Goal: Check status: Check status

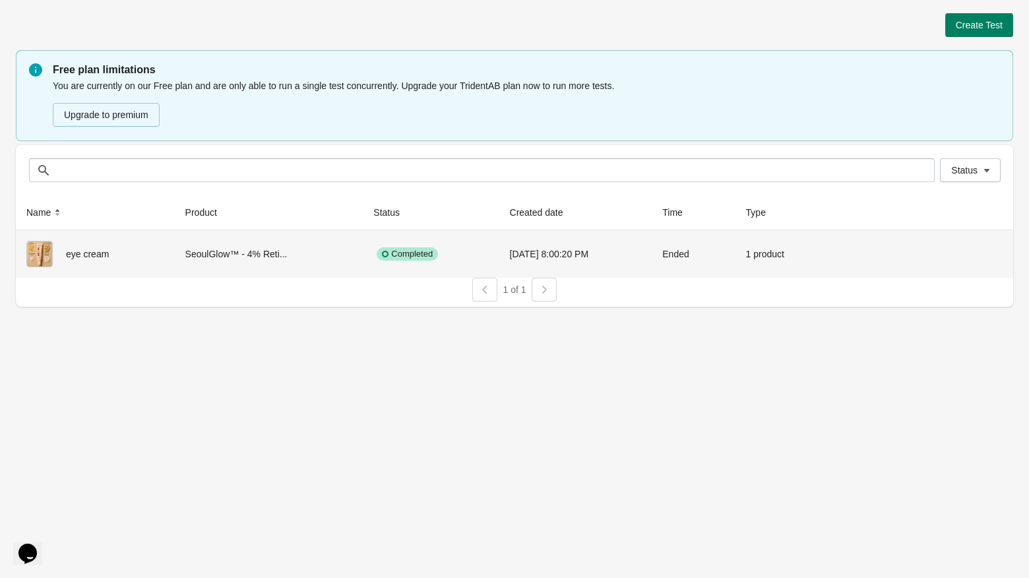
click at [935, 257] on button "View results" at bounding box center [932, 252] width 49 height 11
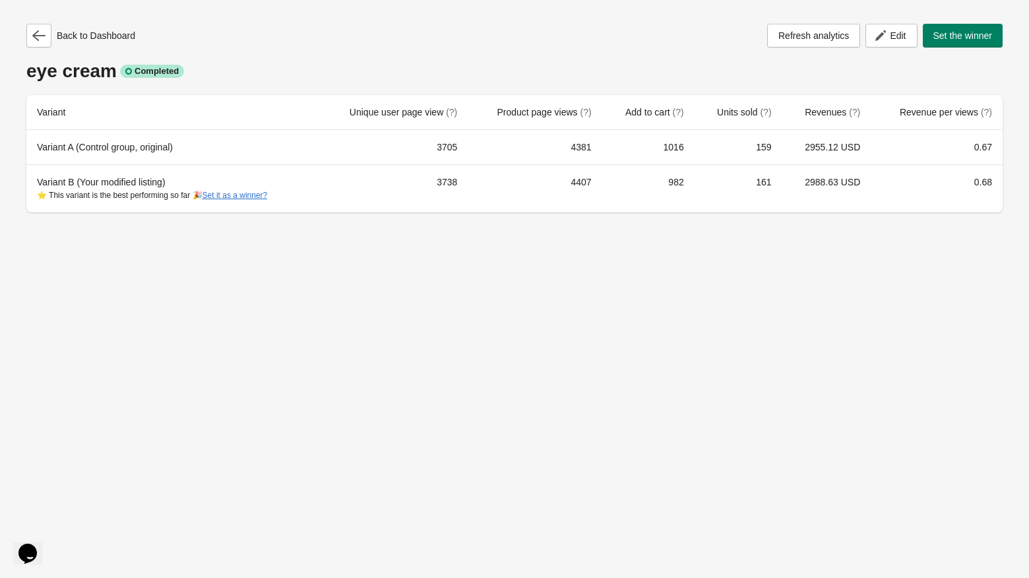
click at [40, 40] on icon "button" at bounding box center [38, 35] width 13 height 13
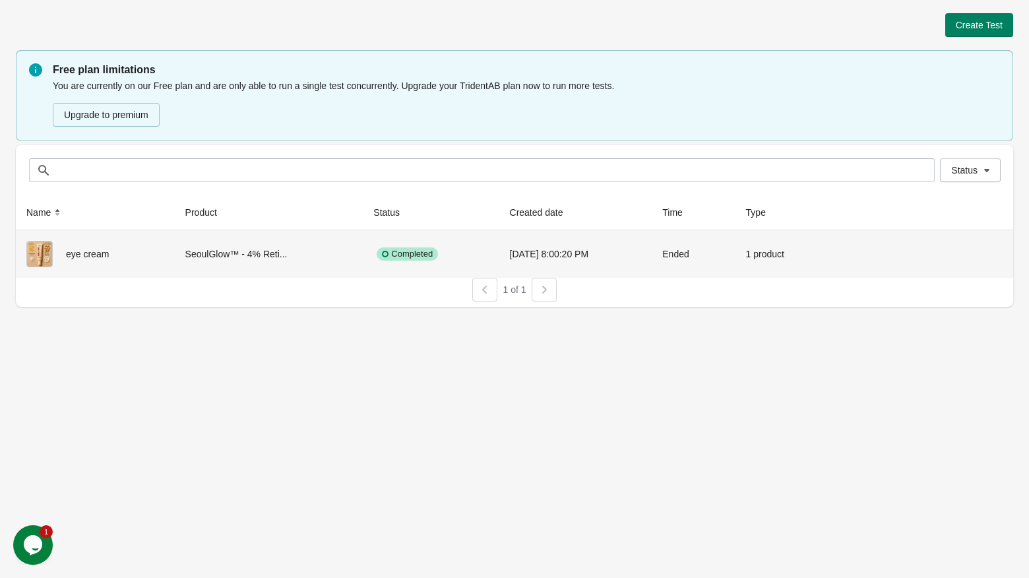
click at [926, 252] on button "View results" at bounding box center [932, 252] width 49 height 11
